Goal: Transaction & Acquisition: Download file/media

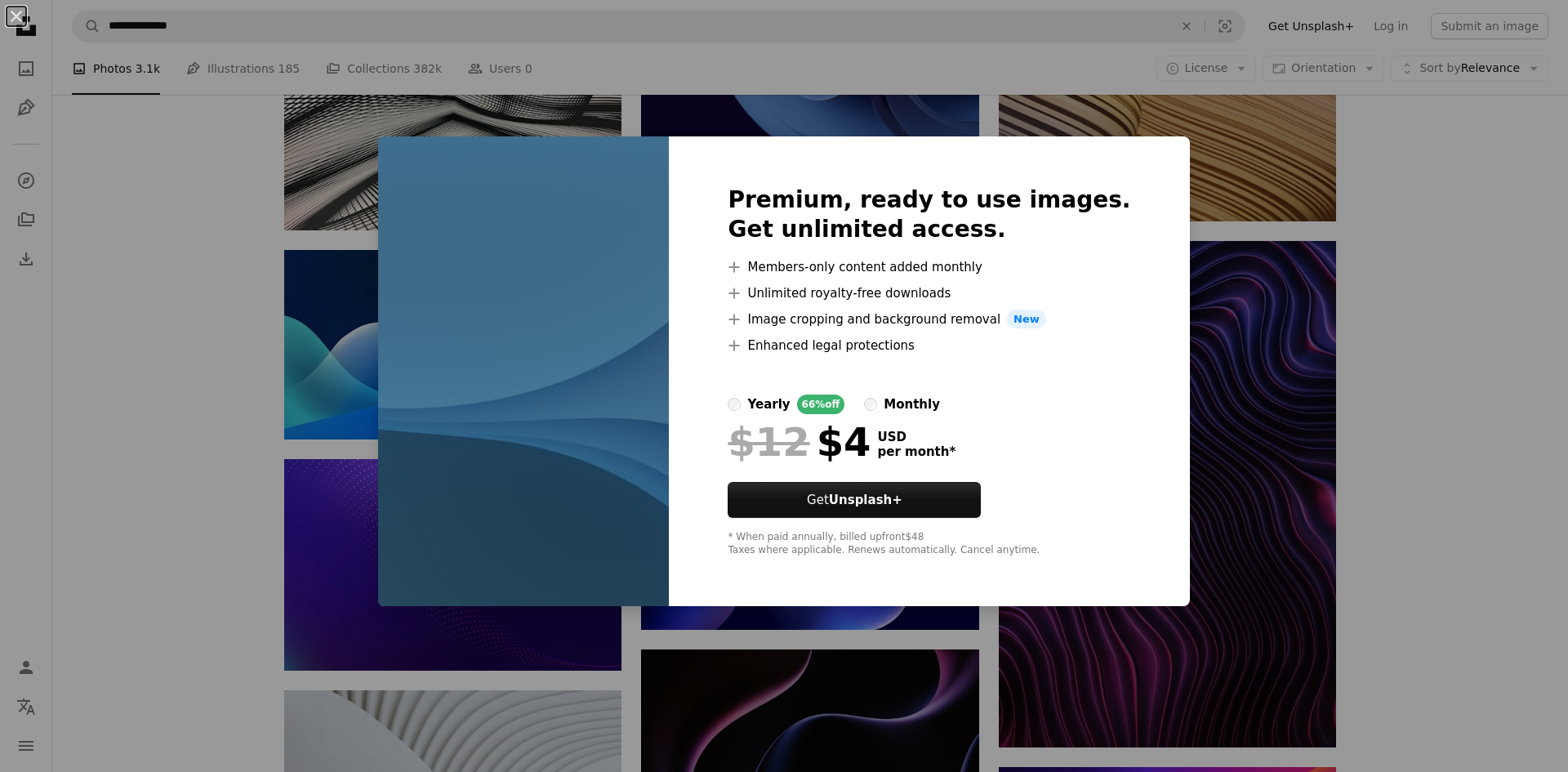
click at [1362, 315] on div "An X shape Premium, ready to use images. Get unlimited access. A plus sign Memb…" at bounding box center [784, 386] width 1568 height 772
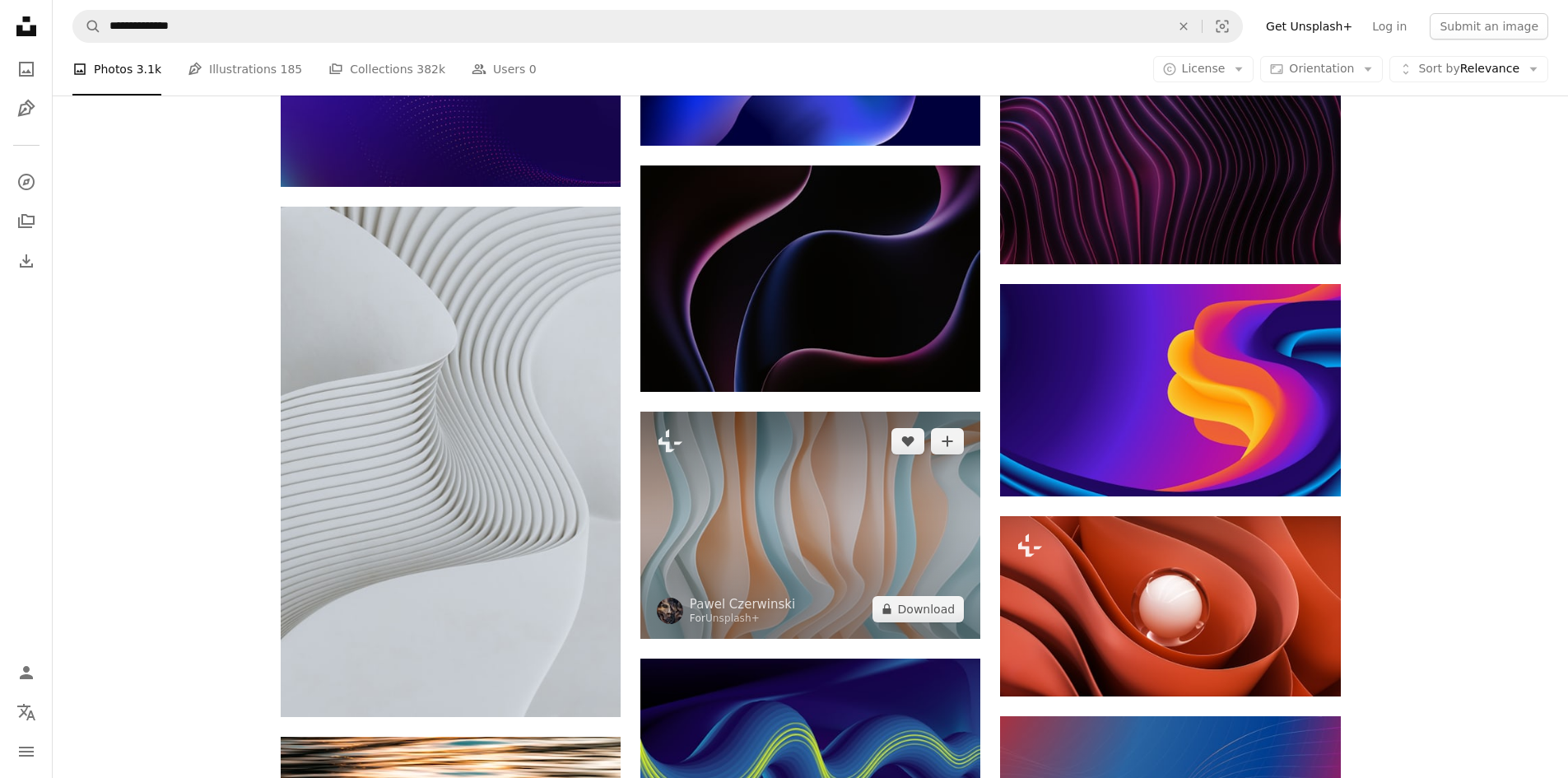
scroll to position [2552, 0]
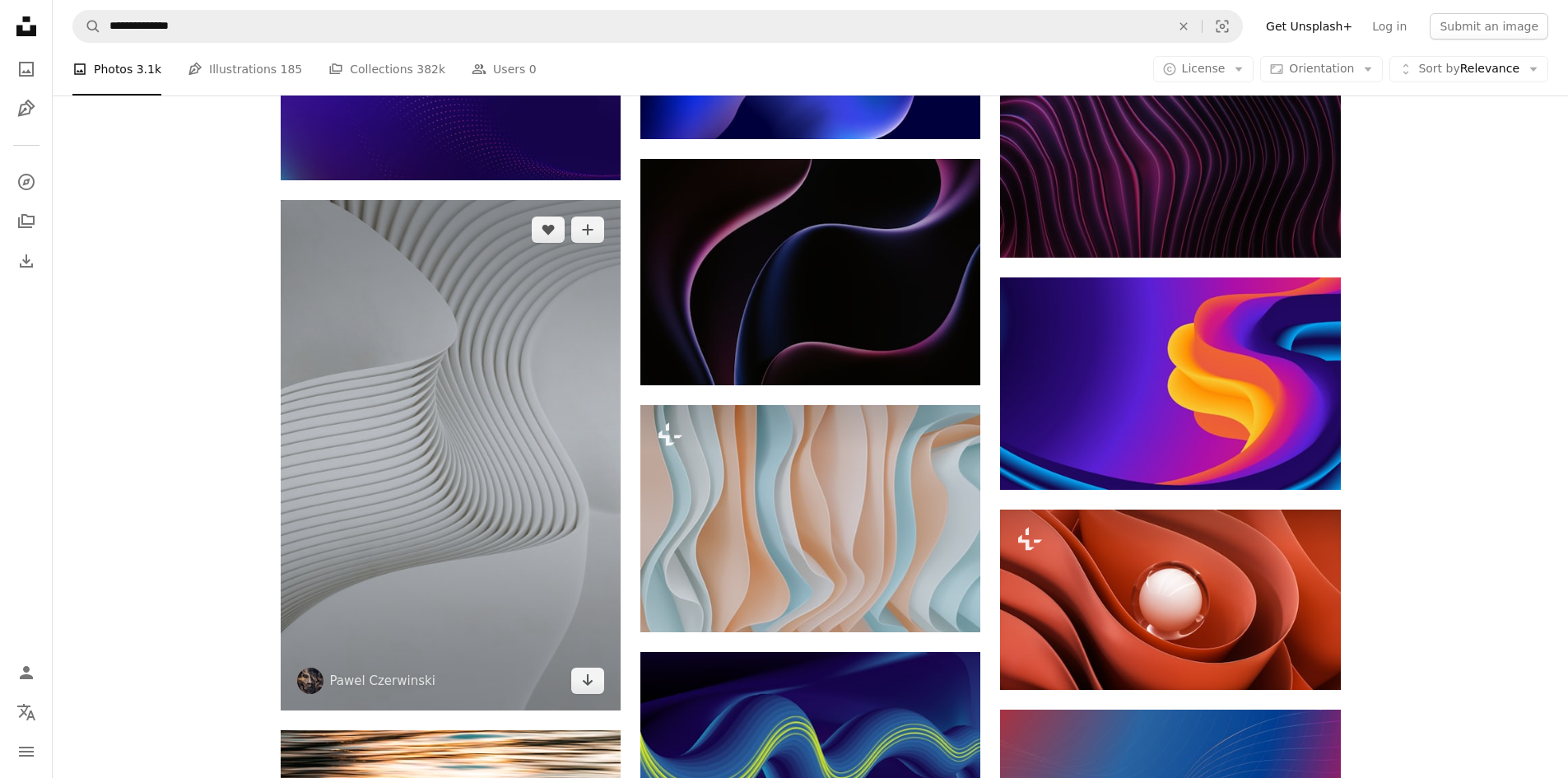
click at [385, 454] on img at bounding box center [451, 455] width 340 height 510
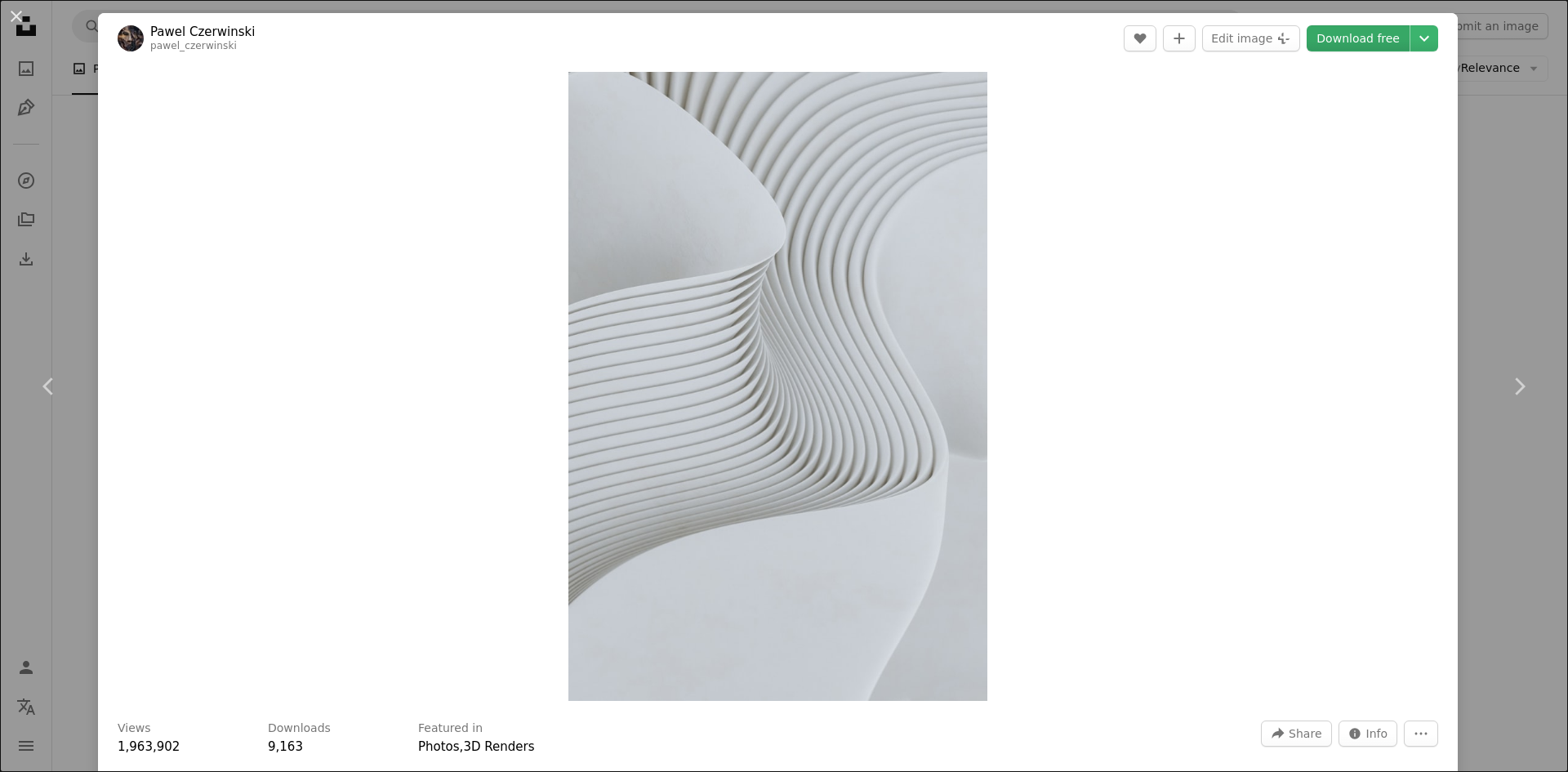
click at [1380, 48] on link "Download free" at bounding box center [1358, 39] width 103 height 26
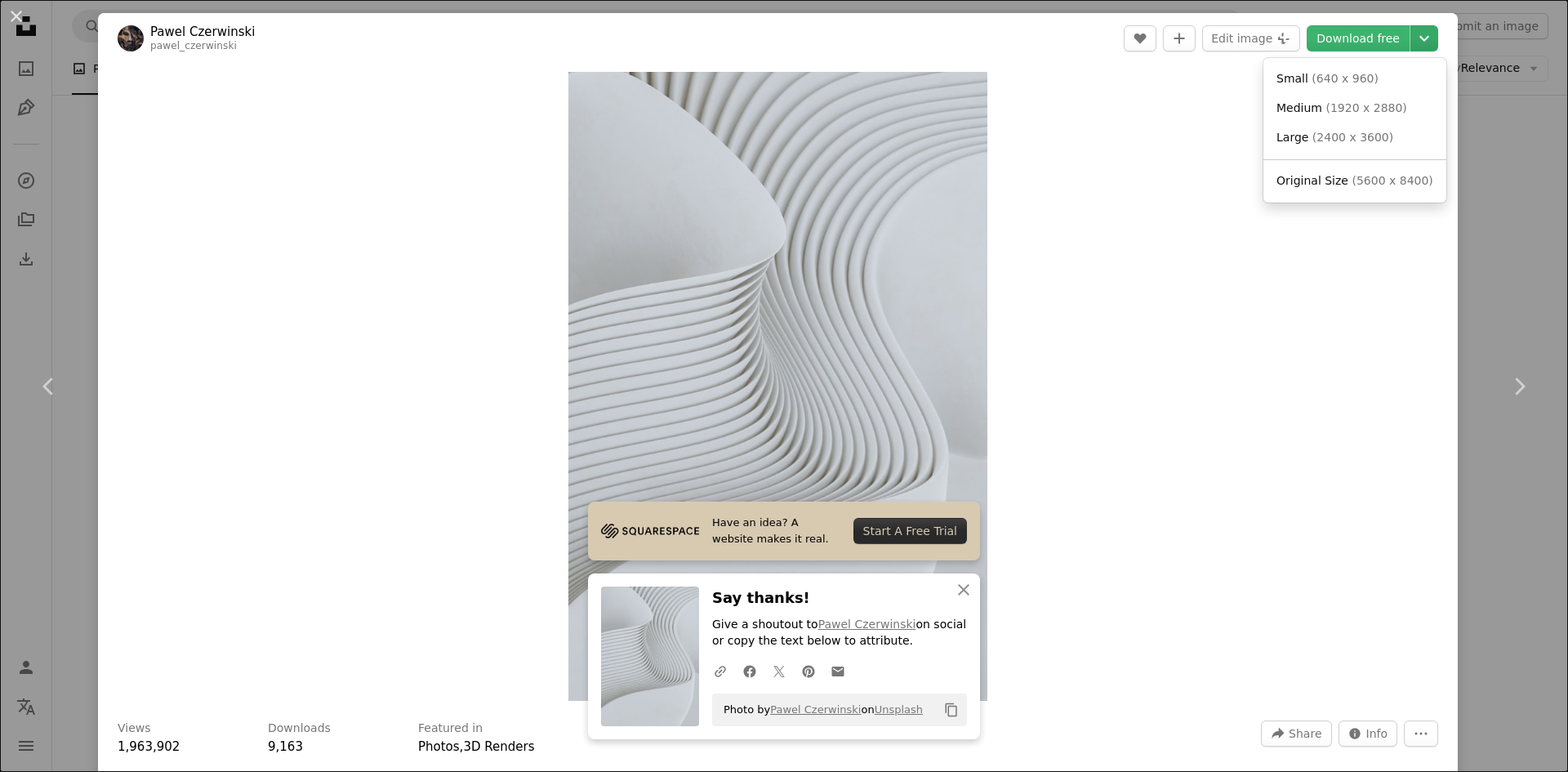
click at [1415, 35] on icon "Chevron down" at bounding box center [1424, 39] width 26 height 20
click at [1380, 137] on link "Large ( 2400 x 3600 )" at bounding box center [1355, 138] width 170 height 30
click at [1517, 173] on div "An X shape Chevron left Chevron right Have an idea? A website makes it real. St…" at bounding box center [784, 386] width 1568 height 772
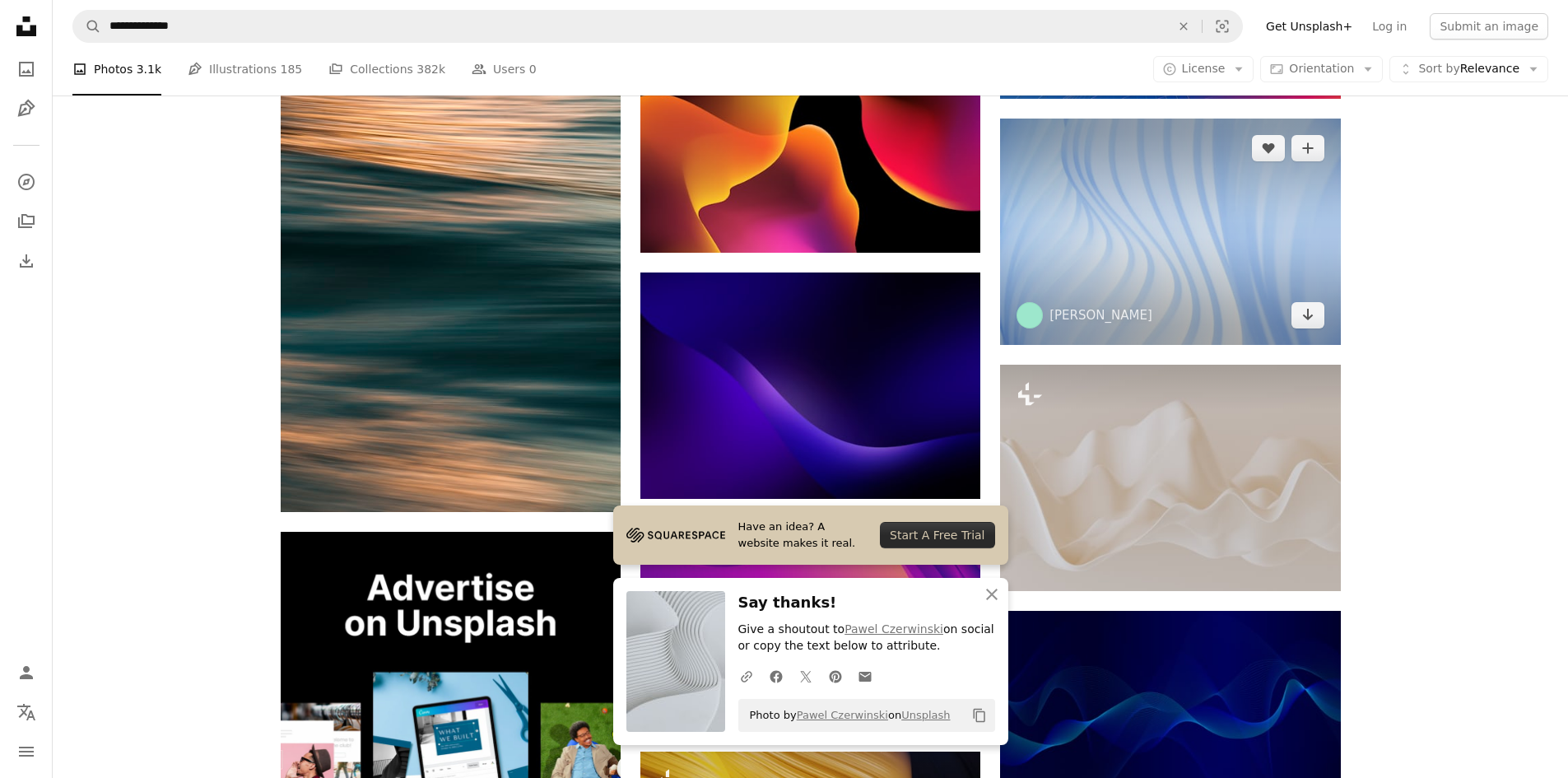
scroll to position [3458, 0]
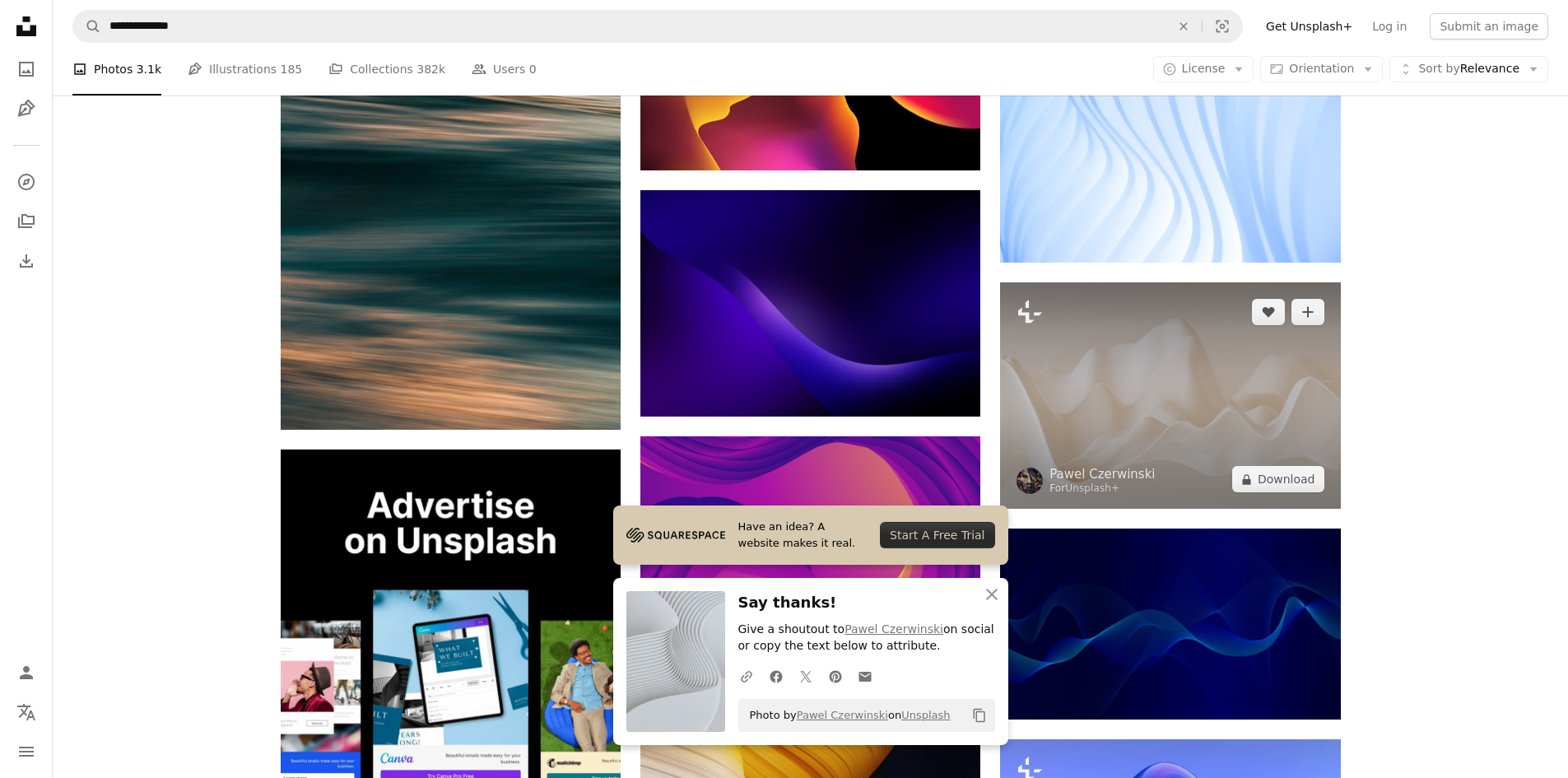
click at [1176, 443] on img at bounding box center [1170, 396] width 340 height 227
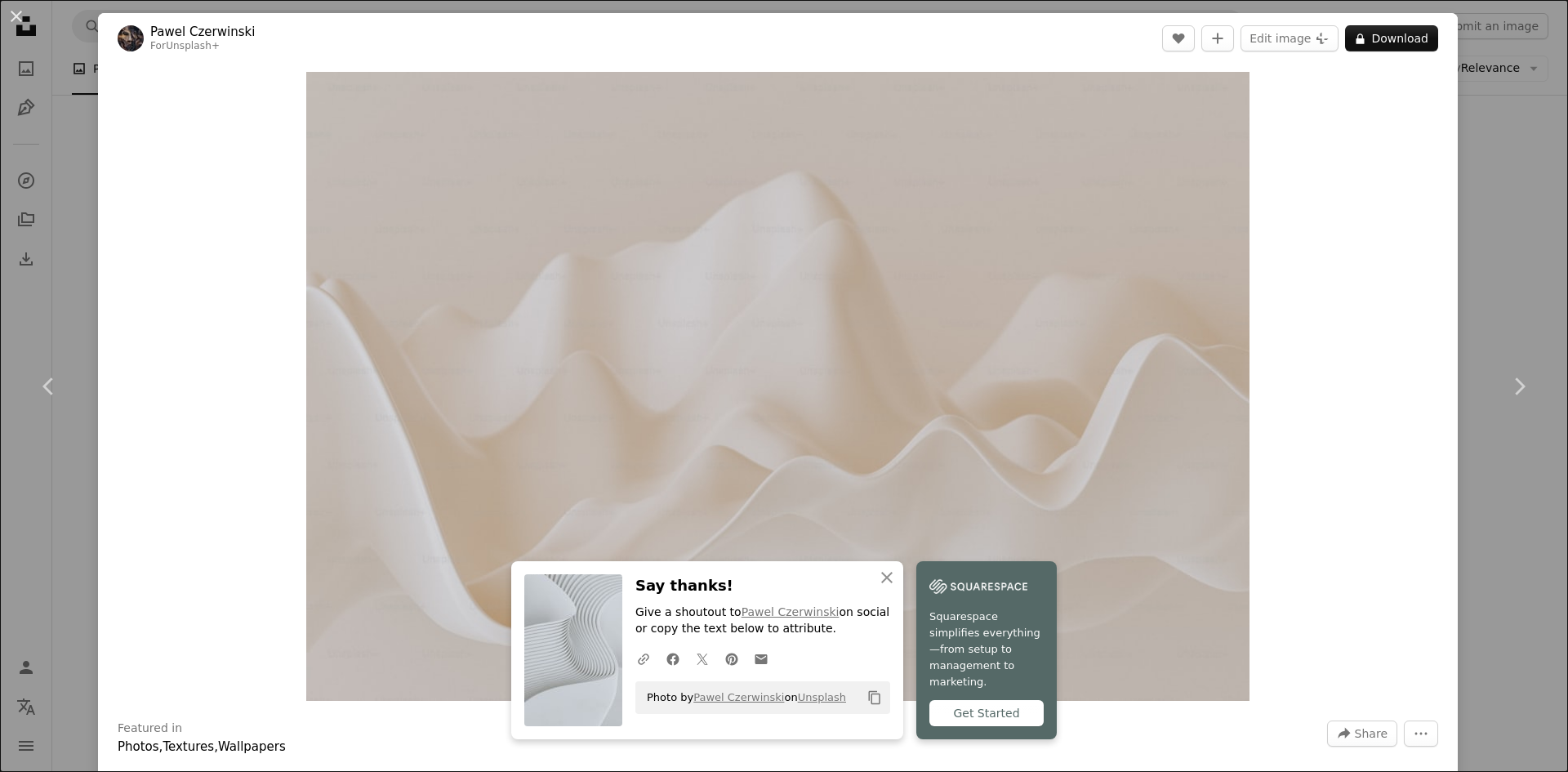
click at [1499, 271] on div "An X shape Chevron left Chevron right An X shape Close Say thanks! Give a shout…" at bounding box center [784, 386] width 1568 height 772
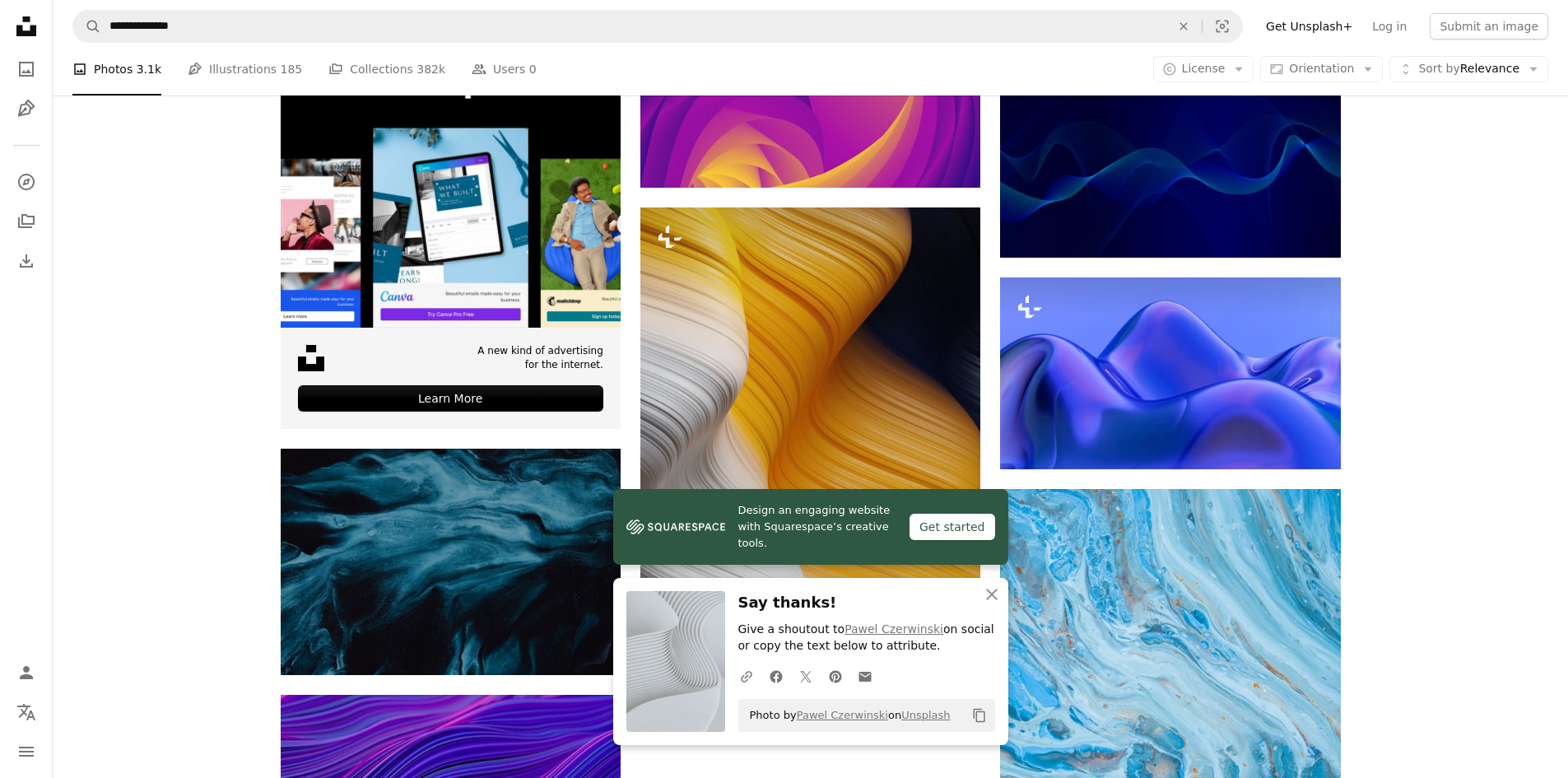
scroll to position [3953, 0]
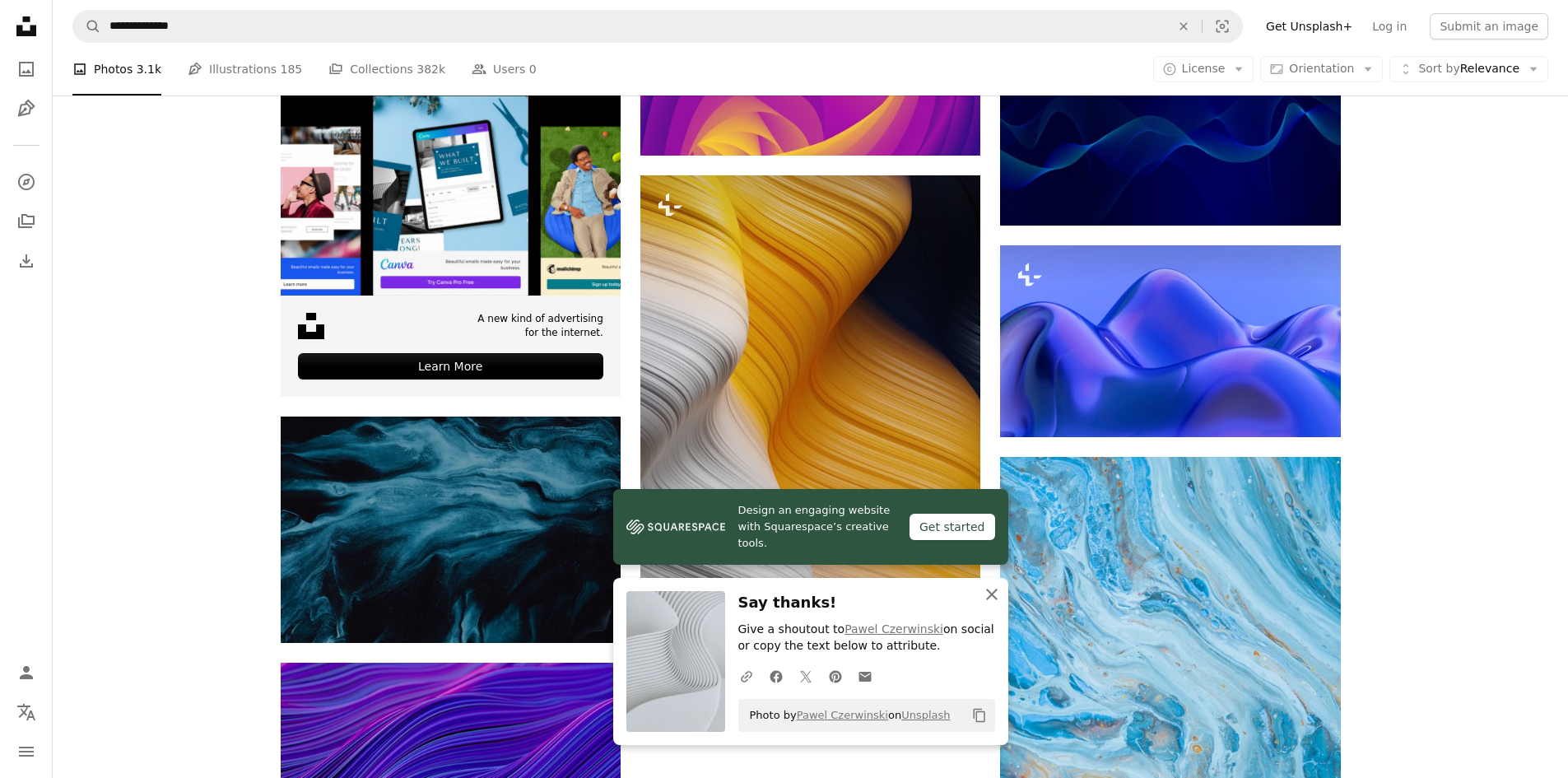
click at [999, 599] on icon "An X shape" at bounding box center [992, 595] width 20 height 20
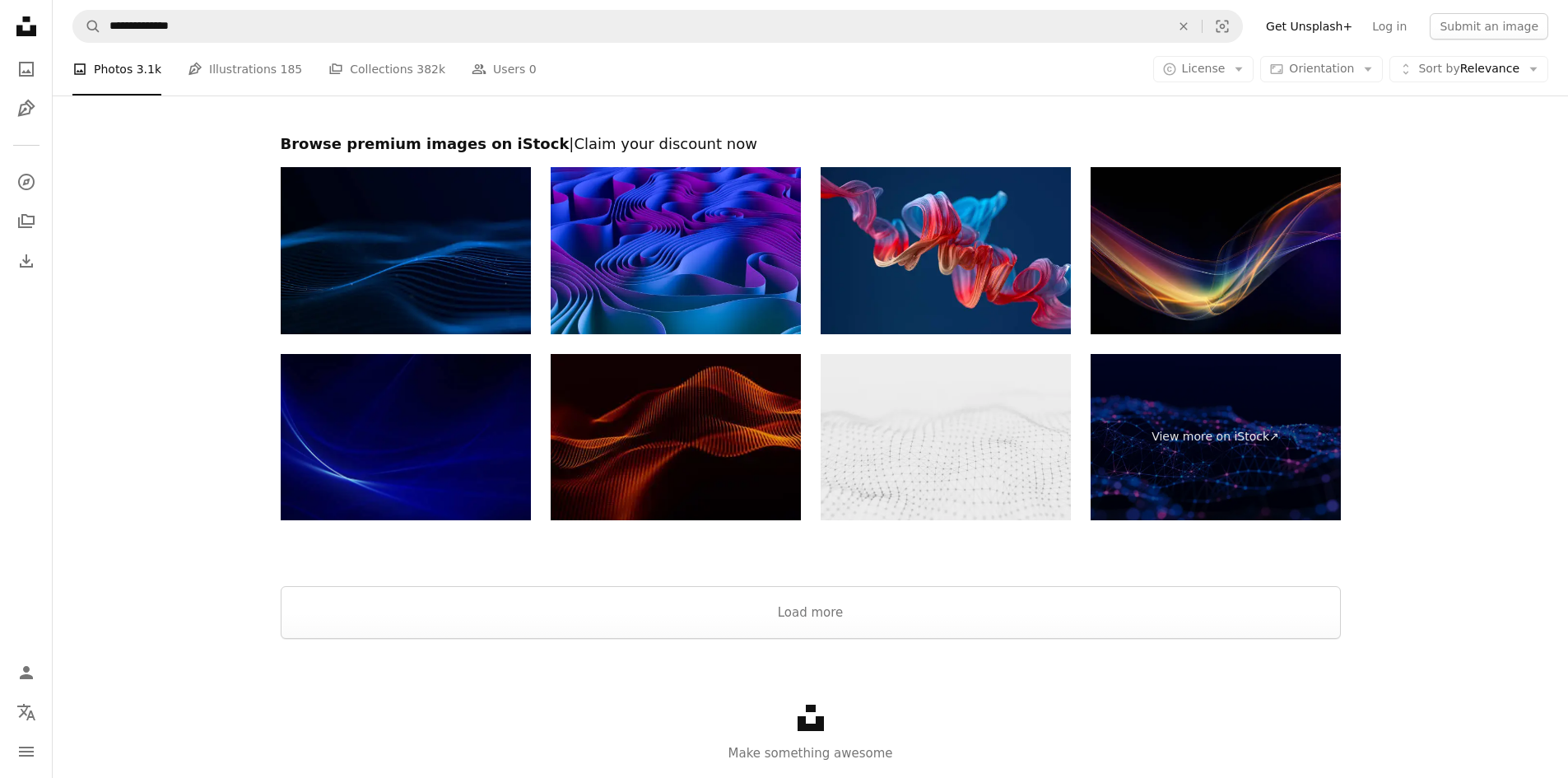
scroll to position [5169, 0]
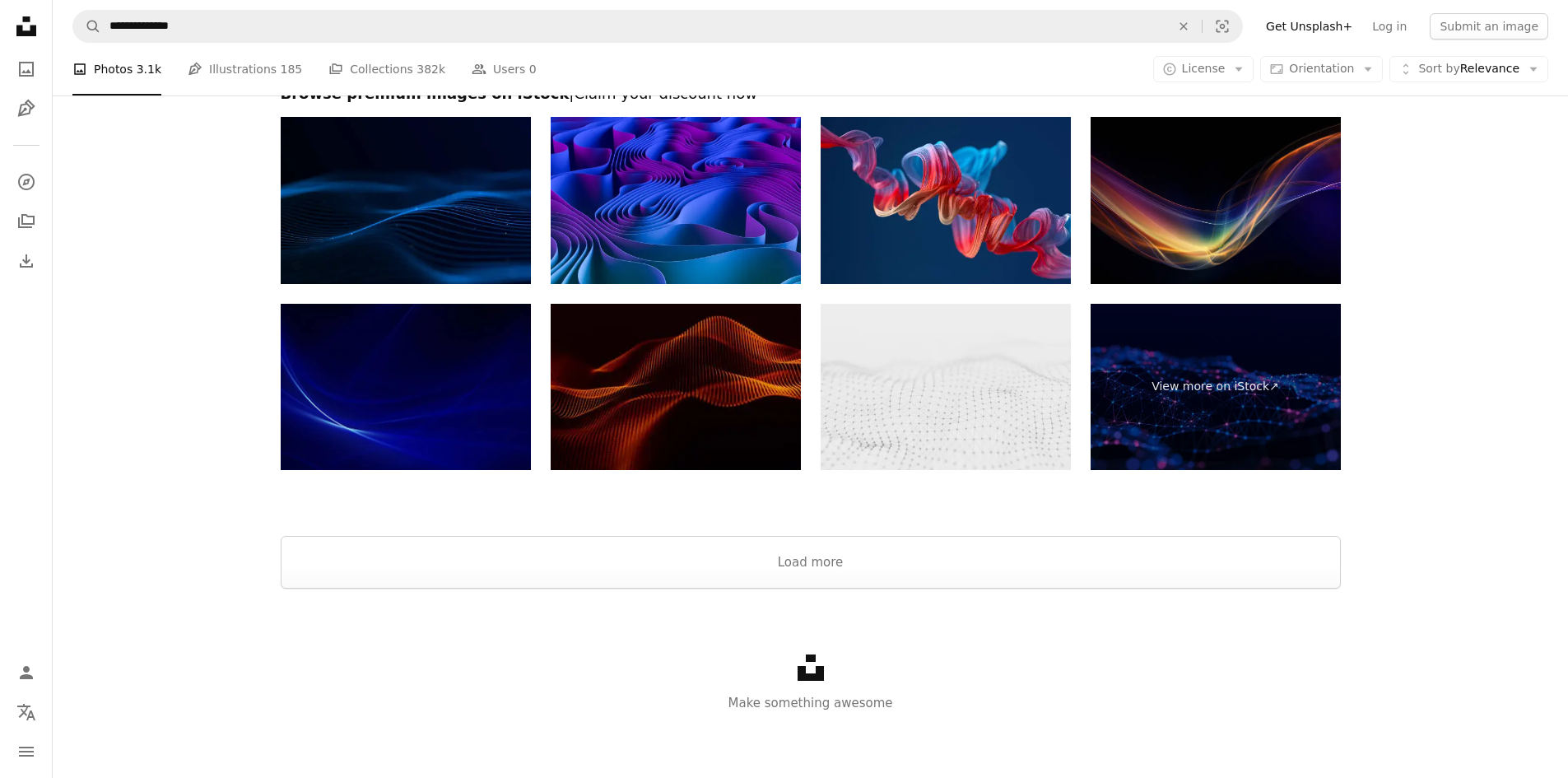
click at [907, 408] on img at bounding box center [946, 387] width 250 height 167
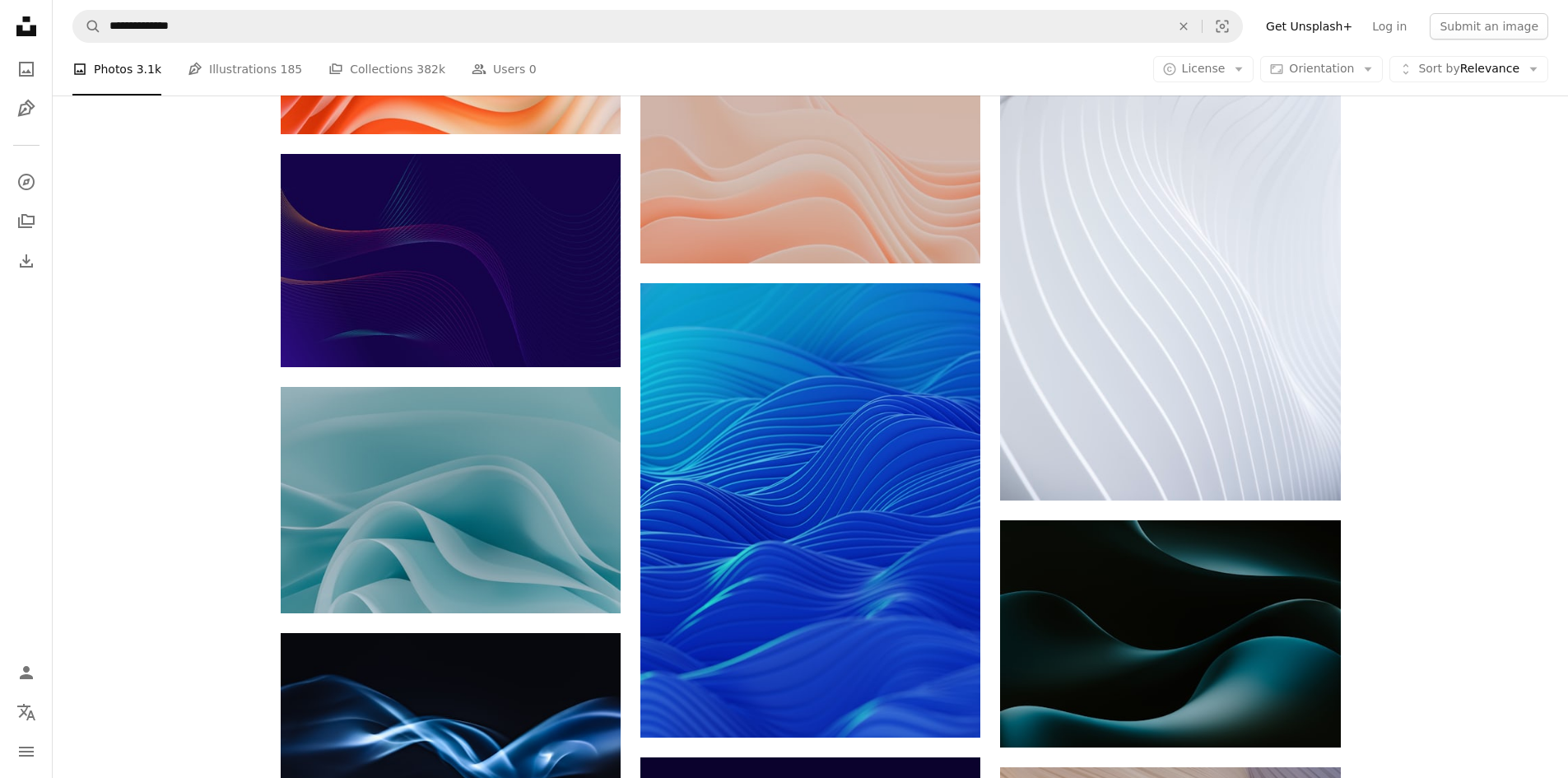
scroll to position [640, 0]
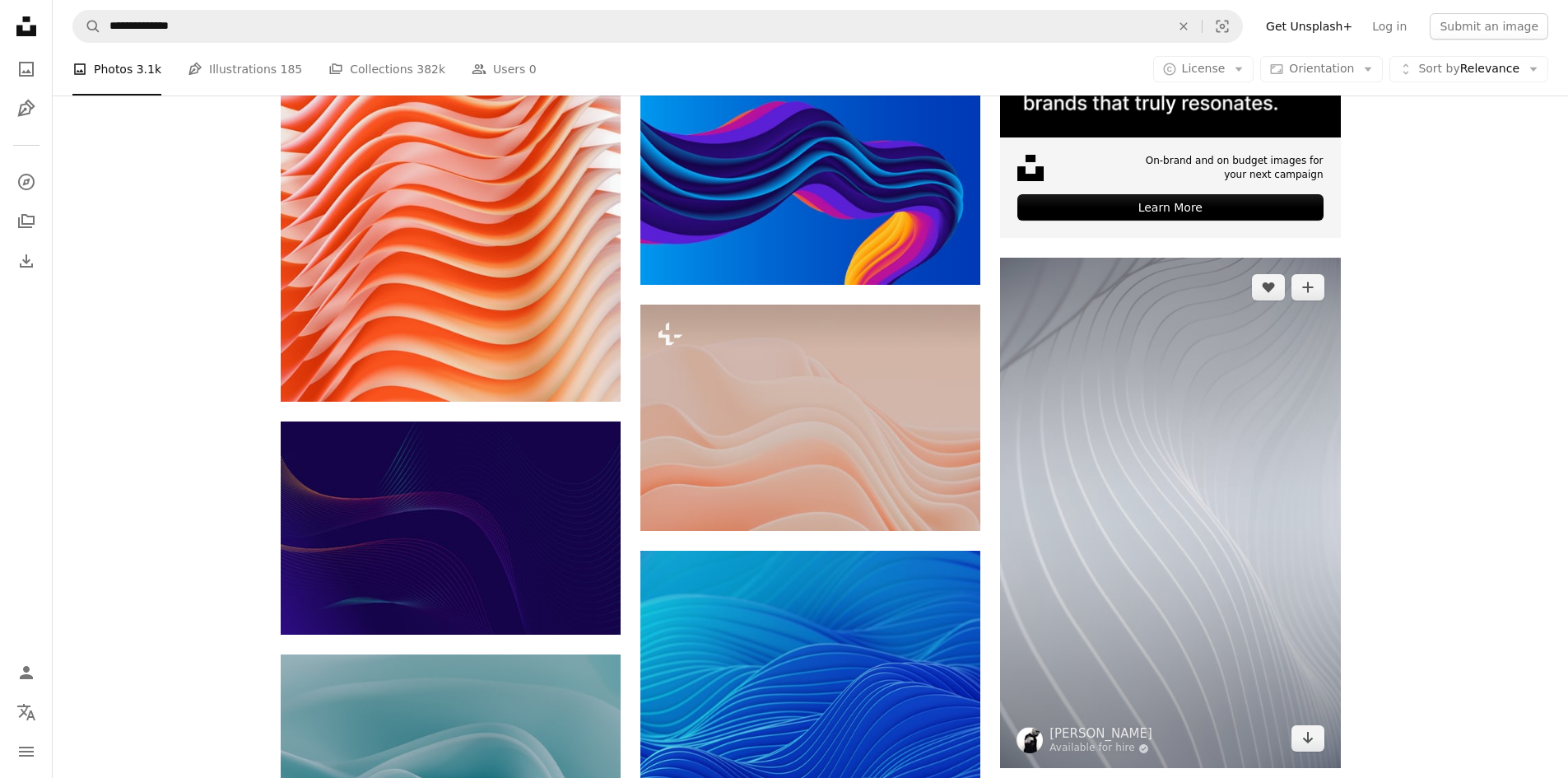
click at [1275, 530] on img at bounding box center [1170, 513] width 340 height 510
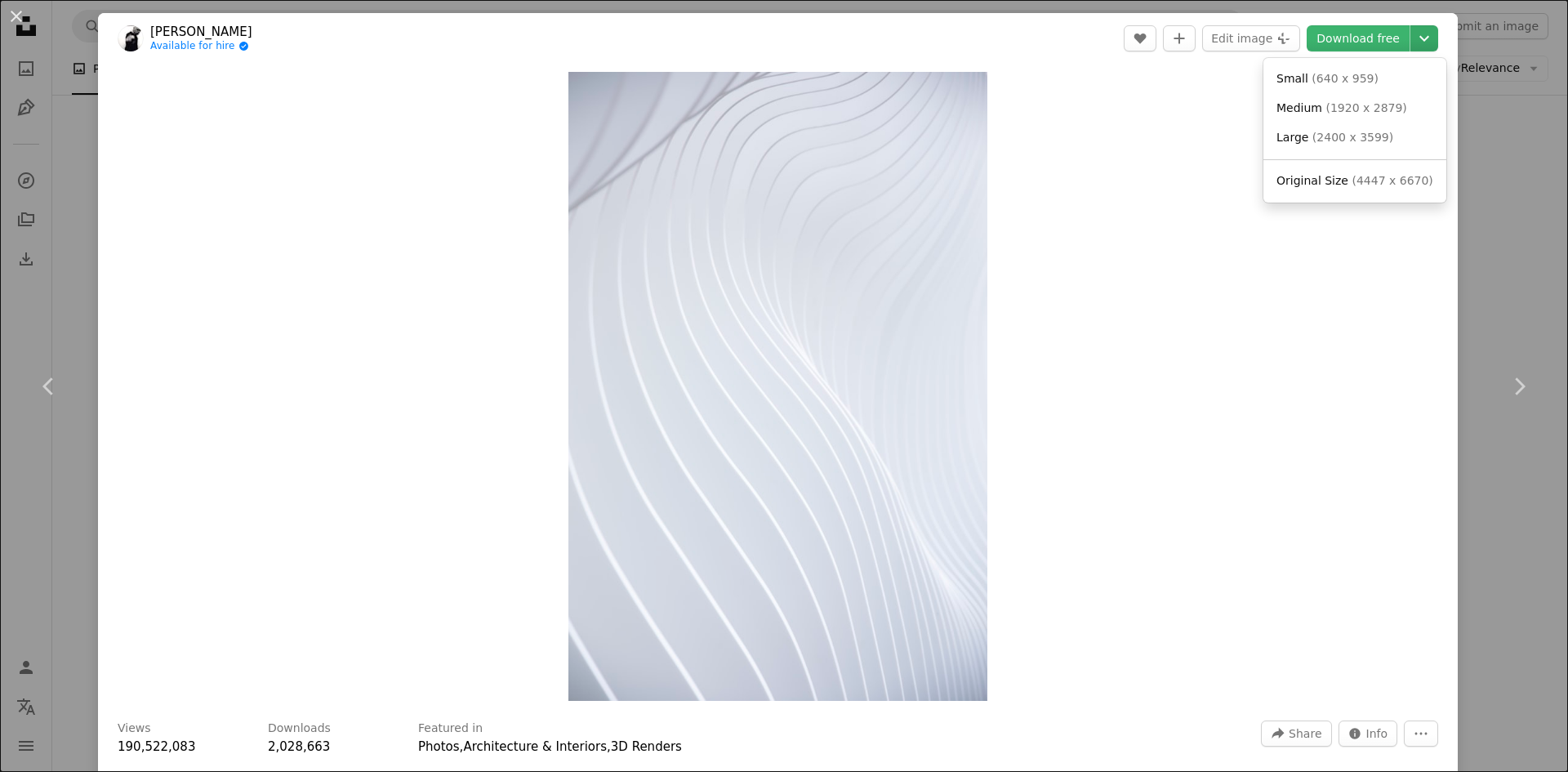
click at [1423, 43] on icon "Chevron down" at bounding box center [1424, 39] width 26 height 20
click at [1348, 148] on link "Large ( 2400 x 3599 )" at bounding box center [1355, 138] width 170 height 30
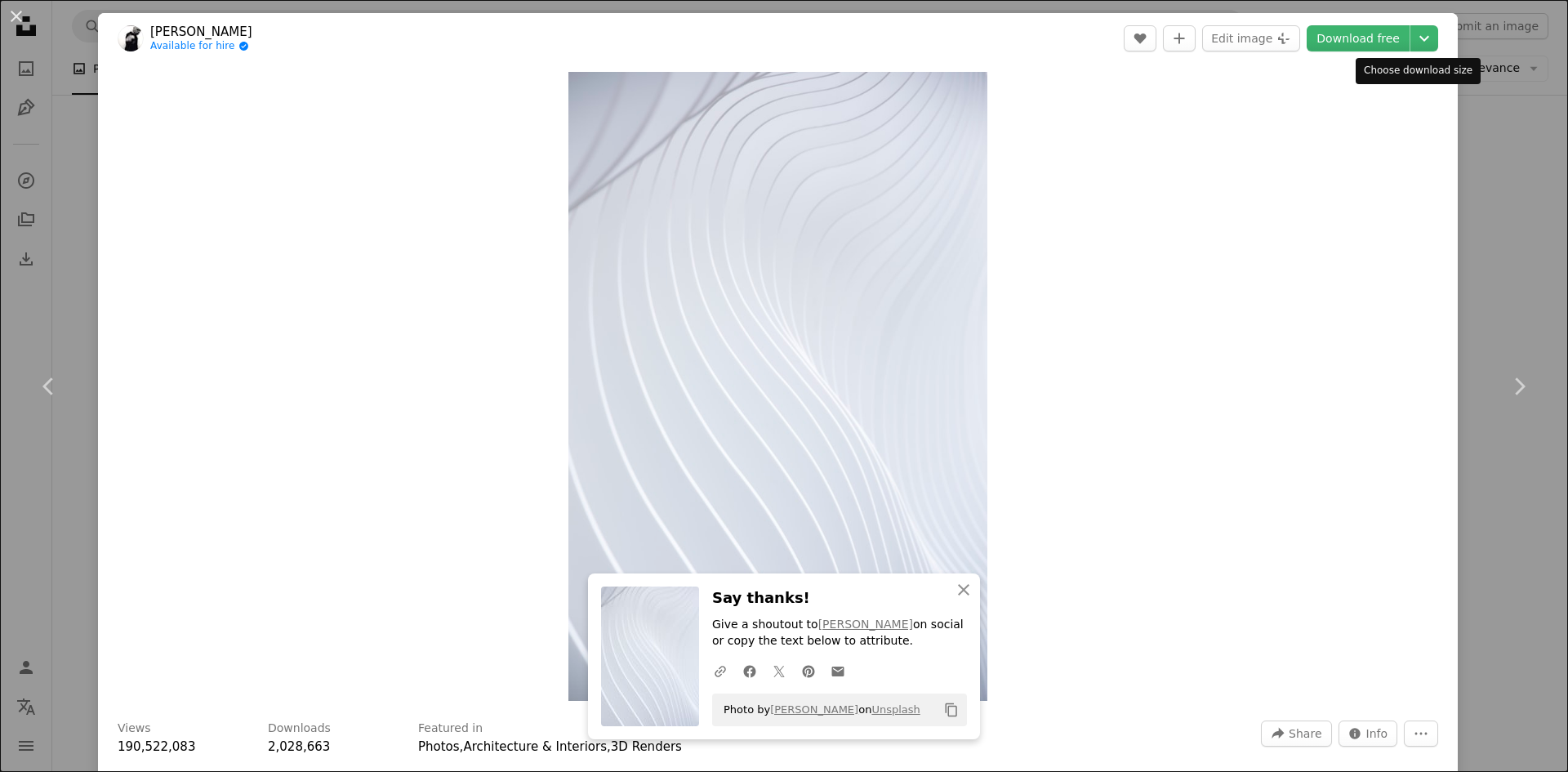
click at [1427, 29] on header "[PERSON_NAME] Available for hire A checkmark inside of a circle A heart A plus …" at bounding box center [777, 38] width 1360 height 50
click at [1422, 34] on icon "Chevron down" at bounding box center [1424, 39] width 26 height 20
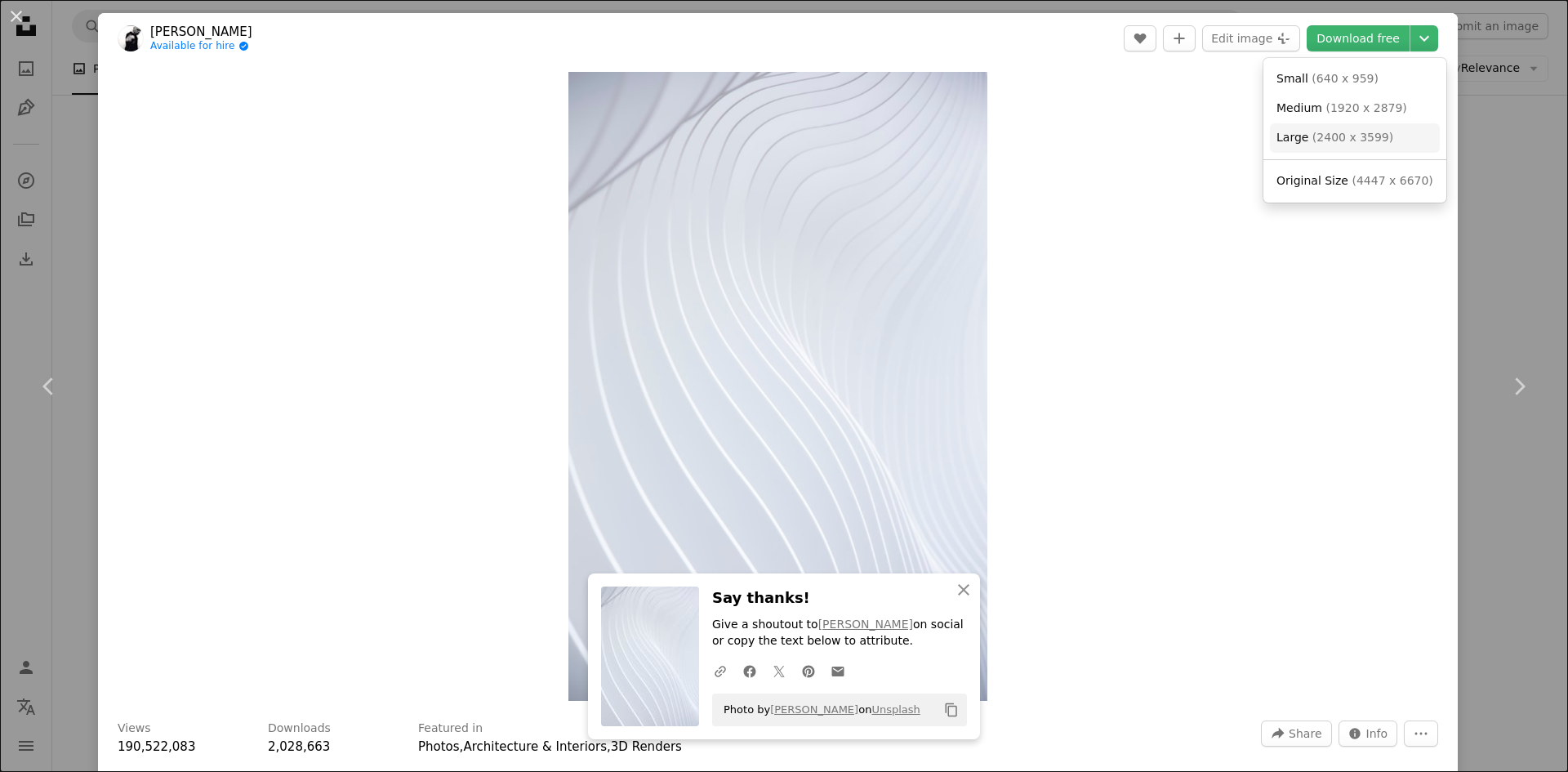
click at [1349, 128] on link "Large ( 2400 x 3599 )" at bounding box center [1355, 138] width 170 height 30
click at [1528, 210] on div "An X shape Chevron left Chevron right An X shape Close Say thanks! Give a shout…" at bounding box center [784, 386] width 1568 height 772
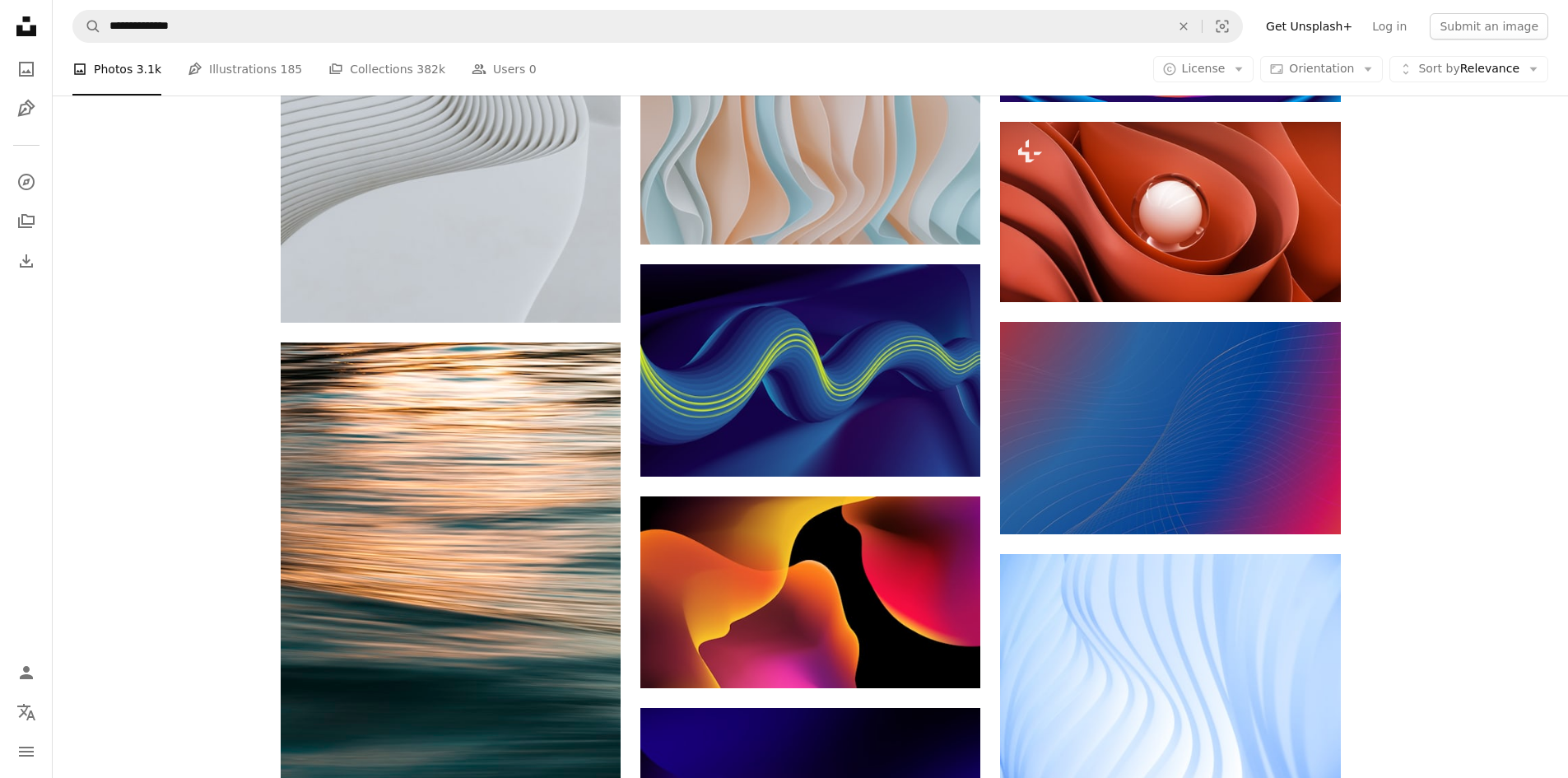
scroll to position [2388, 0]
